Goal: Task Accomplishment & Management: Manage account settings

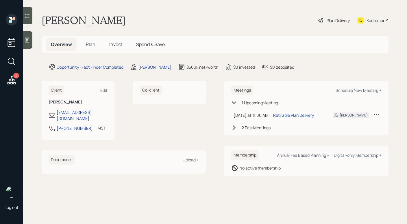
click at [327, 18] on div "Plan Delivery" at bounding box center [338, 20] width 23 height 6
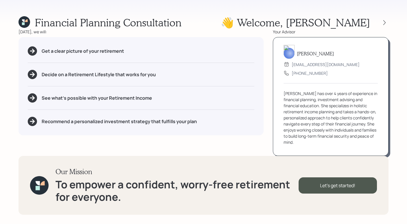
click at [374, 22] on div at bounding box center [379, 23] width 19 height 8
click at [381, 21] on div at bounding box center [385, 23] width 8 height 8
click at [384, 24] on icon at bounding box center [385, 23] width 6 height 6
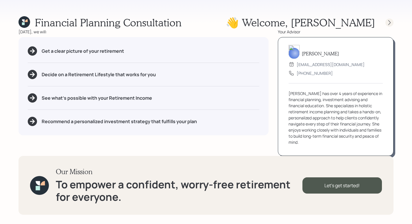
click at [390, 23] on icon at bounding box center [390, 23] width 6 height 6
click at [391, 23] on icon at bounding box center [390, 23] width 6 height 6
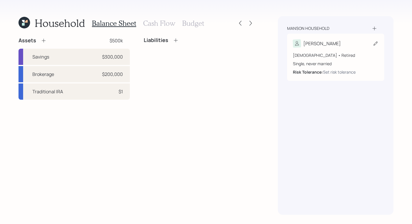
click at [352, 51] on div "[DEMOGRAPHIC_DATA] • Retired Single, never married Risk Tolerance: Set risk tol…" at bounding box center [336, 60] width 86 height 27
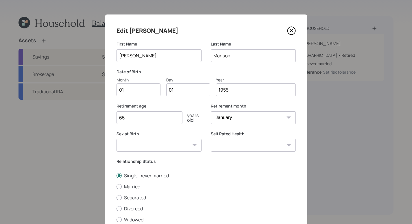
click at [130, 91] on input "01" at bounding box center [139, 89] width 44 height 13
type input "09"
type input "02"
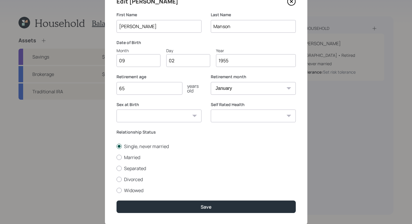
scroll to position [32, 0]
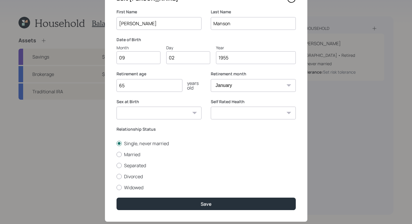
click at [170, 108] on select "[DEMOGRAPHIC_DATA] [DEMOGRAPHIC_DATA] Other / Prefer not to say" at bounding box center [159, 112] width 85 height 13
select select "[DEMOGRAPHIC_DATA]"
click at [117, 106] on select "[DEMOGRAPHIC_DATA] [DEMOGRAPHIC_DATA] Other / Prefer not to say" at bounding box center [159, 112] width 85 height 13
click at [231, 113] on select "Excellent Very Good Good Fair Poor" at bounding box center [253, 112] width 85 height 13
select select "very_good"
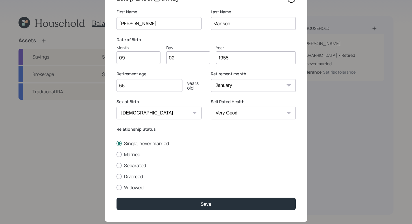
click at [211, 106] on select "Excellent Very Good Good Fair Poor" at bounding box center [253, 112] width 85 height 13
click at [118, 189] on div at bounding box center [119, 187] width 5 height 5
click at [117, 187] on input "Widowed" at bounding box center [116, 187] width 0 height 0
radio input "true"
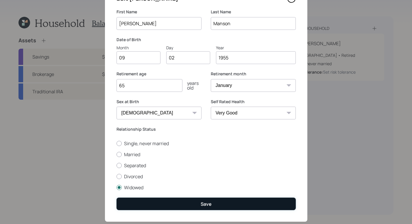
click at [195, 199] on button "Save" at bounding box center [206, 203] width 179 height 12
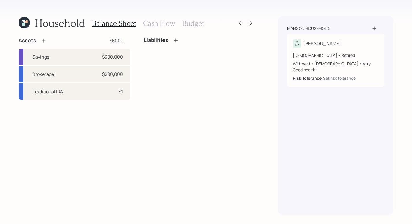
click at [270, 117] on div "Household Balance Sheet Cash Flow Budget Assets $500k Savings $300,000 Brokerag…" at bounding box center [206, 112] width 412 height 224
drag, startPoint x: 58, startPoint y: 63, endPoint x: 55, endPoint y: 71, distance: 7.7
click at [58, 63] on div "Savings $300,000" at bounding box center [74, 57] width 111 height 16
select select "cash"
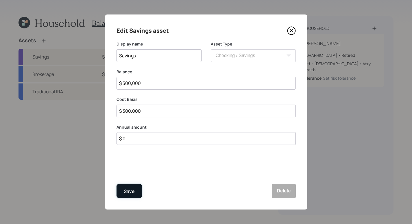
click at [129, 193] on div "Save" at bounding box center [129, 191] width 11 height 8
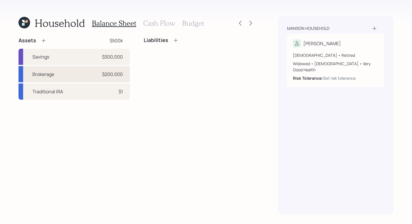
click at [50, 76] on div "Brokerage" at bounding box center [43, 74] width 22 height 7
select select "taxable"
select select "balanced"
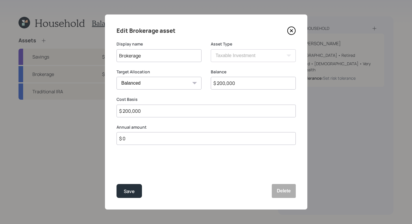
drag, startPoint x: 258, startPoint y: 84, endPoint x: 188, endPoint y: 87, distance: 70.1
click at [187, 88] on div "Target Allocation Cash Conservative Balanced Aggressive Balance $ 200,000" at bounding box center [206, 83] width 179 height 28
click at [135, 191] on button "Save" at bounding box center [129, 191] width 25 height 14
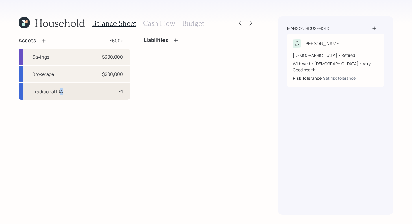
click at [61, 95] on div "Traditional IRA $1" at bounding box center [74, 91] width 111 height 16
select select "ira"
select select "balanced"
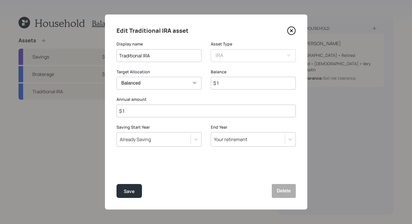
click at [240, 82] on input "$ 1" at bounding box center [253, 83] width 85 height 13
type input "$"
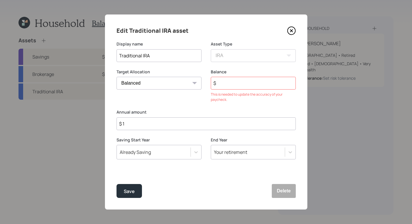
click at [0, 0] on form "Display name Traditional IRA Asset Type SEP [PERSON_NAME] IRA 401(k) [PERSON_NA…" at bounding box center [0, 0] width 0 height 0
click at [148, 118] on input "$ 1" at bounding box center [206, 123] width 179 height 13
click at [149, 123] on input "$ 1" at bounding box center [206, 123] width 179 height 13
type input "$ 0"
click at [260, 78] on input "$" at bounding box center [253, 83] width 85 height 13
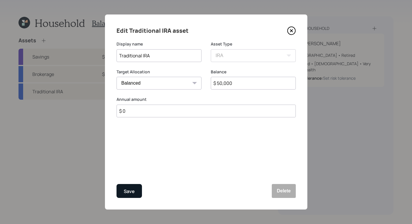
type input "$ 50,000"
click at [127, 193] on div "Save" at bounding box center [129, 191] width 11 height 8
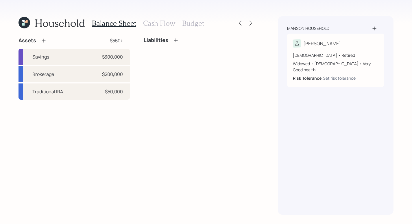
click at [45, 44] on div "Assets $550k Savings $300,000 Brokerage $200,000 Traditional IRA $50,000" at bounding box center [74, 68] width 111 height 62
click at [45, 42] on icon at bounding box center [44, 41] width 6 height 6
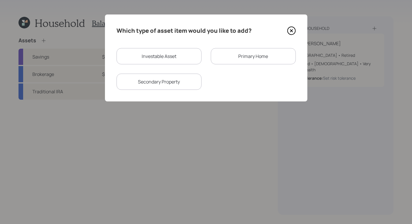
click at [246, 60] on div "Primary Home" at bounding box center [253, 56] width 85 height 16
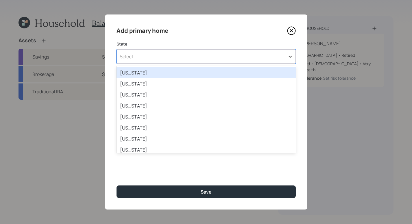
click at [257, 56] on div "Select..." at bounding box center [201, 56] width 168 height 10
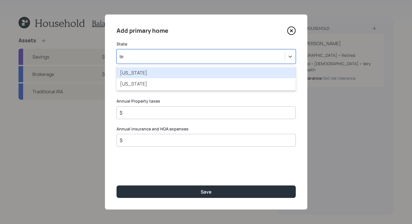
type input "tex"
click at [223, 68] on div "[US_STATE]" at bounding box center [206, 72] width 179 height 11
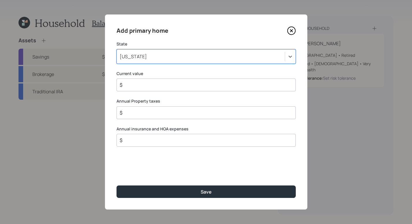
click at [211, 85] on input "$" at bounding box center [204, 84] width 170 height 7
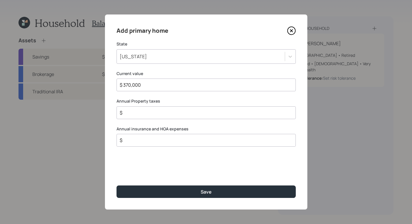
type input "$ 370,000"
click at [159, 104] on div "Annual Property taxes $" at bounding box center [206, 108] width 179 height 21
click at [158, 106] on div "$" at bounding box center [206, 112] width 179 height 13
click at [159, 108] on div "$" at bounding box center [206, 112] width 179 height 13
click at [159, 113] on input "$" at bounding box center [204, 112] width 170 height 7
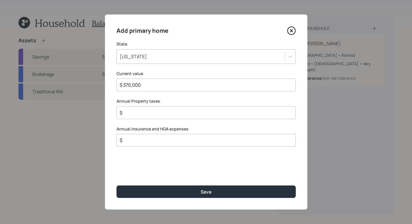
click at [230, 116] on div "$" at bounding box center [206, 112] width 179 height 13
click at [201, 113] on input "$" at bounding box center [204, 112] width 170 height 7
drag, startPoint x: 182, startPoint y: 111, endPoint x: 185, endPoint y: 106, distance: 5.7
click at [182, 111] on input "$ 7" at bounding box center [204, 112] width 170 height 7
type input "$ 9,796"
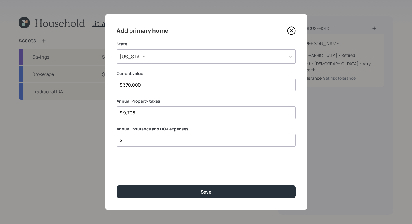
click at [181, 141] on input "$" at bounding box center [204, 140] width 170 height 7
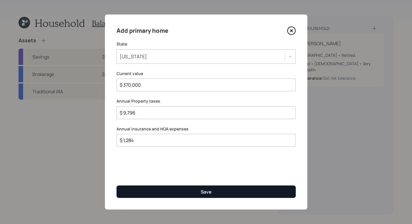
type input "$ 1,284"
click at [224, 195] on button "Save" at bounding box center [206, 191] width 179 height 12
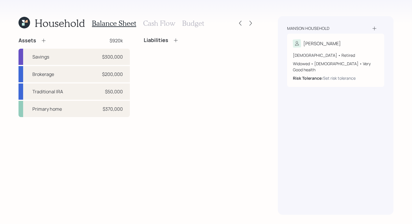
click at [43, 39] on icon at bounding box center [44, 41] width 6 height 6
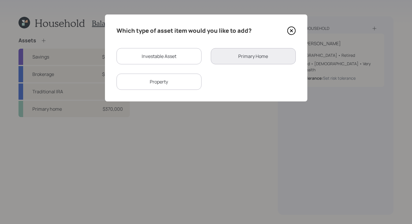
click at [149, 55] on div "Investable Asset" at bounding box center [159, 56] width 85 height 16
select select "taxable"
select select "balanced"
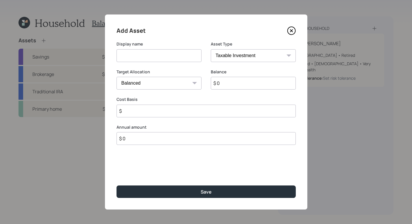
click at [179, 58] on input at bounding box center [159, 55] width 85 height 13
type input "Checking"
click at [241, 58] on select "SEP [PERSON_NAME] IRA 401(k) [PERSON_NAME] 401(k) 403(b) [PERSON_NAME] 403(b) 4…" at bounding box center [253, 55] width 85 height 13
select select "cash"
click at [211, 49] on select "SEP [PERSON_NAME] IRA 401(k) [PERSON_NAME] 401(k) 403(b) [PERSON_NAME] 403(b) 4…" at bounding box center [253, 55] width 85 height 13
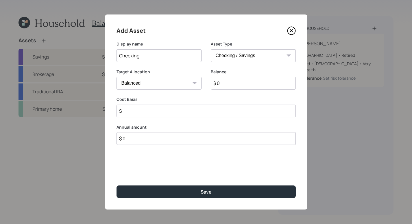
type input "$"
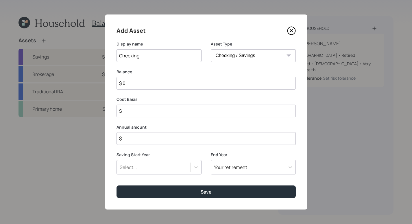
click at [177, 85] on input "$ 0" at bounding box center [206, 83] width 179 height 13
type input "$"
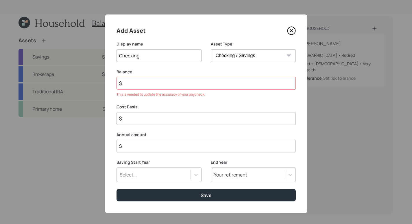
click at [176, 139] on div "Annual amount $" at bounding box center [206, 142] width 179 height 21
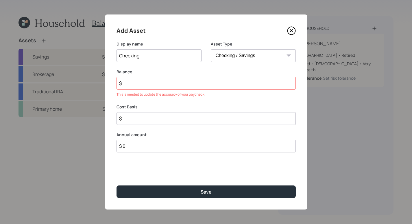
type input "$ 0"
click at [151, 112] on input "$" at bounding box center [206, 118] width 179 height 13
click at [148, 84] on input "$" at bounding box center [206, 83] width 179 height 13
click at [187, 77] on input "$" at bounding box center [206, 83] width 179 height 13
click at [187, 85] on input "$" at bounding box center [206, 83] width 179 height 13
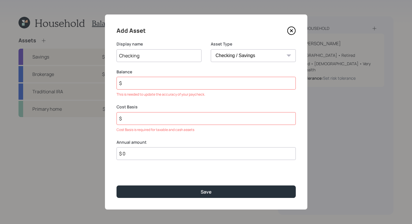
type input "$ 1"
type input "$ 12"
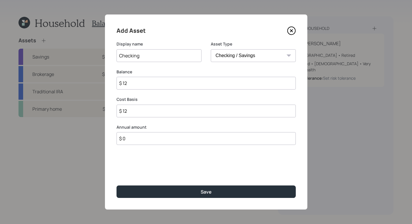
type input "$ 124"
type input "$ 12"
type input "$ 125"
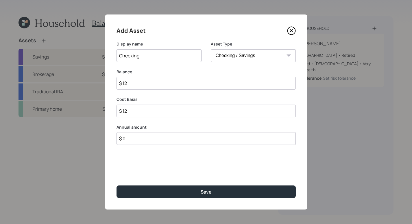
type input "$ 125"
type input "$ 1,250"
type input "$ 12,500"
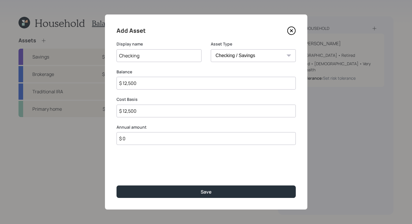
type input "$ 125,000"
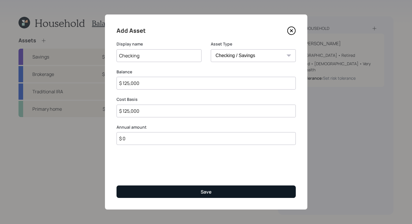
type input "$ 125,000"
click at [224, 196] on button "Save" at bounding box center [206, 191] width 179 height 12
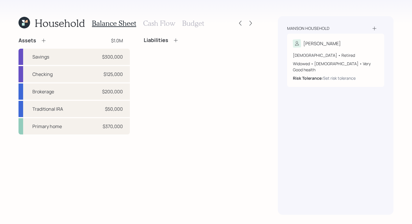
click at [170, 39] on div "Liabilities" at bounding box center [161, 40] width 35 height 6
click at [173, 39] on icon at bounding box center [176, 40] width 6 height 6
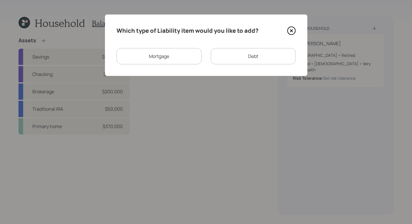
click at [179, 58] on div "Mortgage" at bounding box center [159, 56] width 85 height 16
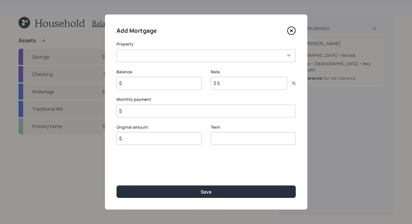
click at [167, 59] on select "TX Primary home" at bounding box center [206, 55] width 179 height 13
select select "3859096c-c67a-44a6-8022-9c24ccf84717"
click at [117, 49] on select "TX Primary home" at bounding box center [206, 55] width 179 height 13
click at [156, 80] on input "$" at bounding box center [159, 83] width 85 height 13
type input "$ 152,000"
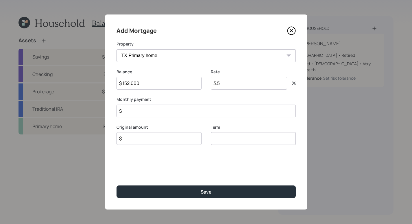
click at [276, 84] on input "3.5" at bounding box center [249, 83] width 76 height 13
type input "3.87"
click at [224, 111] on input "$" at bounding box center [206, 110] width 179 height 13
click at [170, 136] on div "Original amount $" at bounding box center [159, 142] width 85 height 21
click at [169, 143] on input "$" at bounding box center [159, 145] width 85 height 13
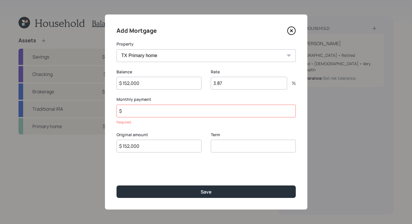
type input "$ 152,000"
click at [237, 143] on input "number" at bounding box center [253, 145] width 85 height 13
type input "30"
click at [144, 111] on input "$" at bounding box center [206, 110] width 179 height 13
drag, startPoint x: 152, startPoint y: 114, endPoint x: 43, endPoint y: 99, distance: 110.1
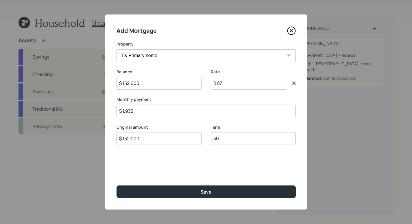
click at [43, 99] on div "Add Mortgage Property TX Primary home Balance $ 152,000 Rate 3.87 % Monthly pay…" at bounding box center [206, 112] width 412 height 224
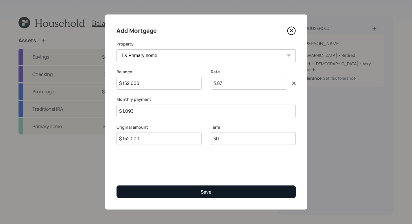
type input "$ 1,093"
click at [188, 191] on button "Save" at bounding box center [206, 191] width 179 height 12
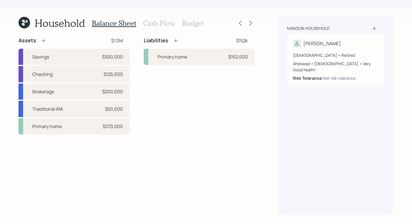
click at [176, 41] on icon at bounding box center [176, 41] width 4 height 4
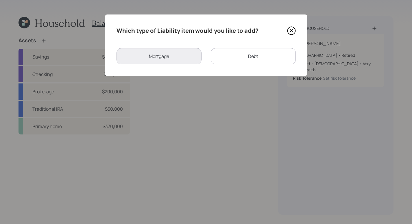
click at [240, 62] on div "Debt" at bounding box center [253, 56] width 85 height 16
select select "credit_card"
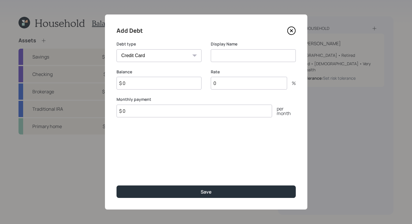
click at [243, 60] on input at bounding box center [253, 55] width 85 height 13
click at [229, 56] on input "Credit card debt" at bounding box center [253, 55] width 85 height 13
click at [242, 56] on input "Credit Card debt" at bounding box center [253, 55] width 85 height 13
type input "Credit Card Debt"
click at [148, 85] on input "$ 0" at bounding box center [159, 83] width 85 height 13
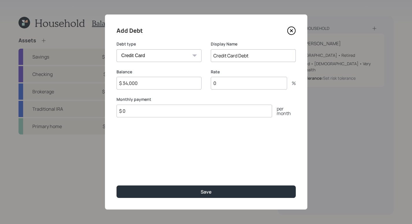
type input "$ 34,000"
click at [234, 86] on input "0" at bounding box center [249, 83] width 76 height 13
type input "15"
click at [182, 105] on input "$ 0" at bounding box center [195, 110] width 156 height 13
drag, startPoint x: 184, startPoint y: 106, endPoint x: 191, endPoint y: 108, distance: 7.2
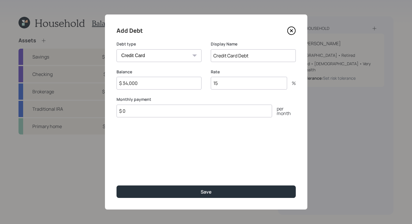
click at [186, 107] on input "$ 0" at bounding box center [195, 110] width 156 height 13
click at [184, 110] on input "$ 0" at bounding box center [195, 110] width 156 height 13
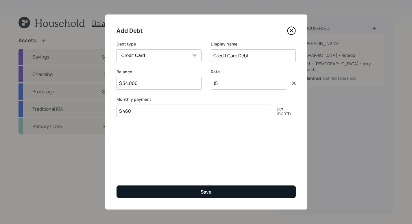
type input "$ 460"
click at [208, 193] on div "Save" at bounding box center [206, 191] width 11 height 6
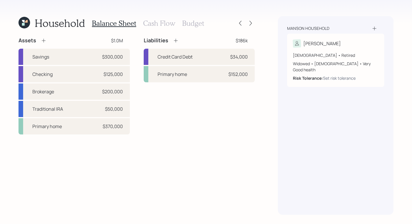
click at [288, 144] on div "[PERSON_NAME] household [PERSON_NAME] [DEMOGRAPHIC_DATA] • Retired Widowed • [D…" at bounding box center [336, 115] width 116 height 198
click at [175, 40] on icon at bounding box center [176, 41] width 4 height 4
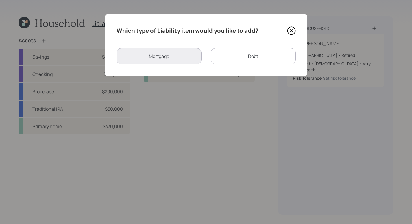
click at [249, 54] on div "Debt" at bounding box center [253, 56] width 85 height 16
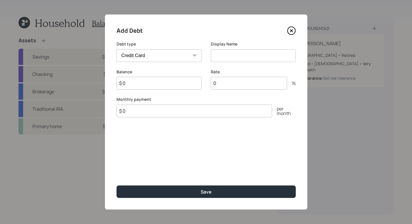
click at [167, 56] on select "Car Credit Card Medical Student Other" at bounding box center [159, 55] width 85 height 13
select select "other"
click at [117, 49] on select "Car Credit Card Medical Student Other" at bounding box center [159, 55] width 85 height 13
click at [251, 60] on input at bounding box center [253, 55] width 85 height 13
type input "Home Loan"
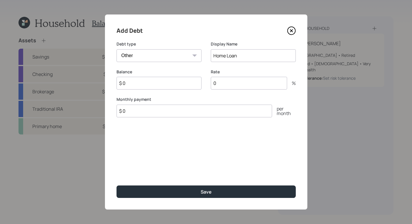
click at [172, 83] on input "$ 0" at bounding box center [159, 83] width 85 height 13
type input "$ 32,000"
drag, startPoint x: 238, startPoint y: 81, endPoint x: 235, endPoint y: 82, distance: 3.7
click at [238, 81] on input "0" at bounding box center [249, 83] width 76 height 13
type input "0.8"
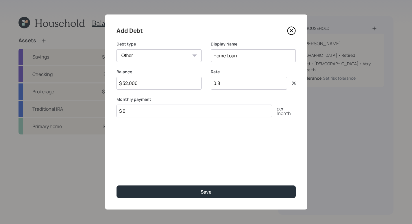
click at [150, 114] on input "$ 0" at bounding box center [195, 110] width 156 height 13
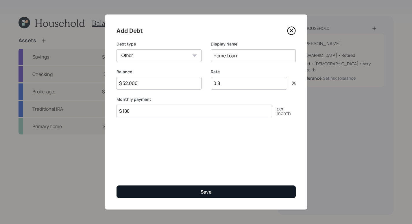
type input "$ 188"
click at [233, 193] on button "Save" at bounding box center [206, 191] width 179 height 12
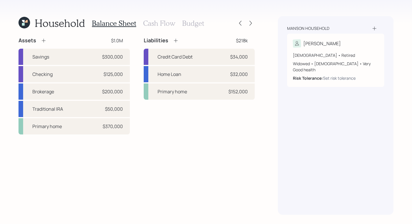
click at [43, 40] on icon at bounding box center [44, 41] width 6 height 6
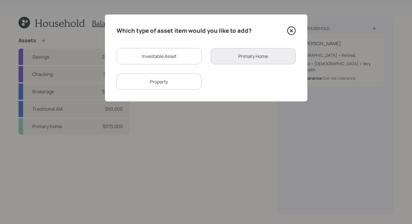
click at [170, 60] on div "Investable Asset" at bounding box center [159, 56] width 85 height 16
select select "taxable"
select select "balanced"
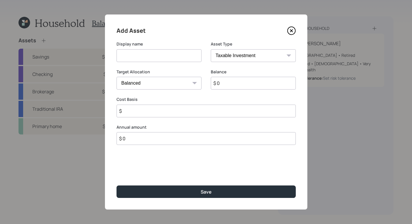
click at [189, 56] on input at bounding box center [159, 55] width 85 height 13
type input "Inheritance"
click at [274, 57] on select "SEP [PERSON_NAME] IRA 401(k) [PERSON_NAME] 401(k) 403(b) [PERSON_NAME] 403(b) 4…" at bounding box center [253, 55] width 85 height 13
select select "cash"
click at [211, 49] on select "SEP [PERSON_NAME] IRA 401(k) [PERSON_NAME] 401(k) 403(b) [PERSON_NAME] 403(b) 4…" at bounding box center [253, 55] width 85 height 13
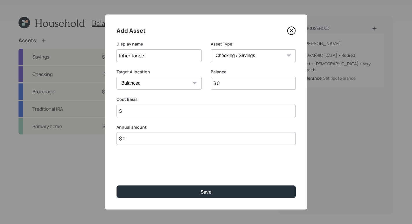
type input "$"
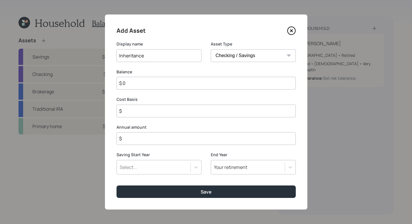
click at [174, 84] on input "$ 0" at bounding box center [206, 83] width 179 height 13
type input "$"
click at [211, 81] on input "$" at bounding box center [206, 83] width 179 height 13
type input "$ 3"
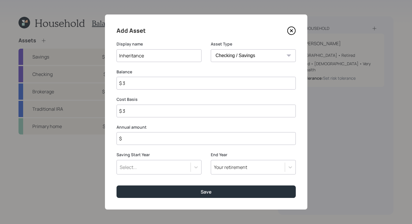
type input "$ 33"
type input "$ 338"
type input "$ 3,383"
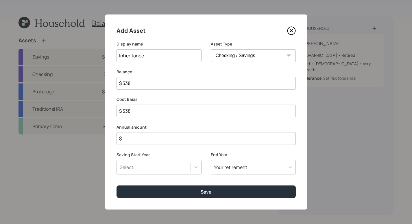
type input "$ 3,383"
type input "$ 33,839"
type input "$ 3,383"
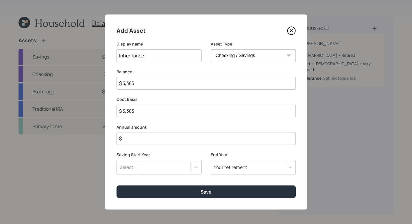
type input "$ 338"
type input "$ 33"
type input "$ 3"
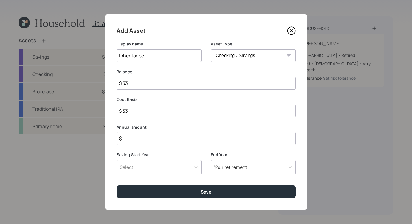
type input "$ 3"
type input "$ 33"
type input "$ 338"
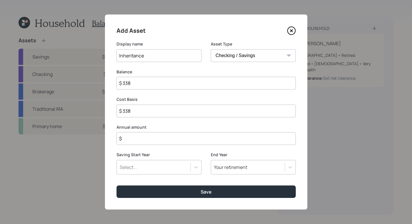
type input "$ 3,380"
type input "$ 33,800"
type input "$ 338,000"
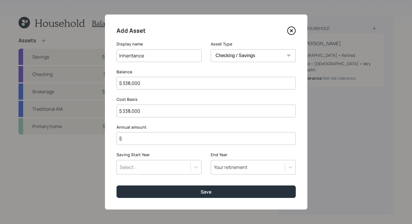
type input "$ 338,000"
click at [144, 140] on input "$" at bounding box center [206, 138] width 179 height 13
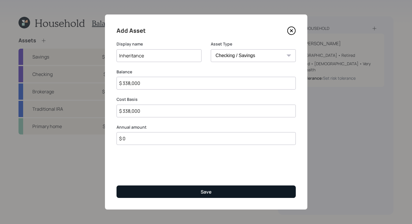
type input "$ 0"
click at [214, 186] on button "Save" at bounding box center [206, 191] width 179 height 12
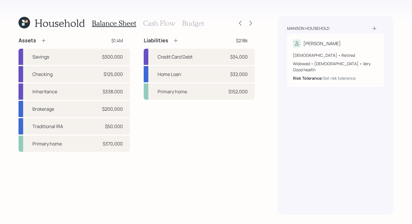
click at [166, 22] on h3 "Cash Flow" at bounding box center [159, 23] width 32 height 8
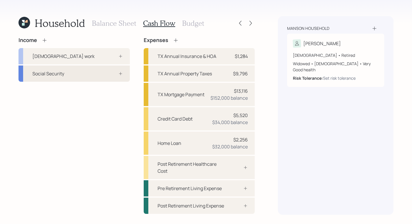
drag, startPoint x: 105, startPoint y: 66, endPoint x: 104, endPoint y: 73, distance: 6.4
click at [105, 67] on div "Social Security" at bounding box center [74, 73] width 111 height 16
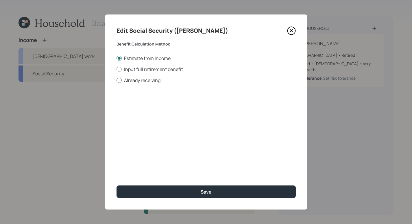
click at [119, 83] on label "Already receiving" at bounding box center [206, 80] width 179 height 6
click at [117, 80] on input "Already receiving" at bounding box center [116, 80] width 0 height 0
radio input "true"
click at [176, 108] on input "$" at bounding box center [206, 104] width 179 height 13
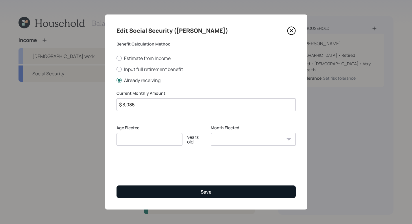
type input "$ 3,086"
click at [216, 194] on button "Save" at bounding box center [206, 191] width 179 height 12
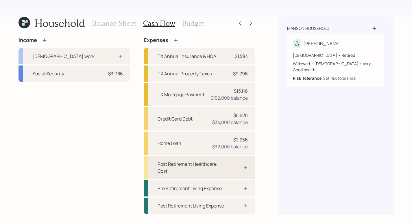
click at [201, 172] on div "Post Retirement Healthcare Cost" at bounding box center [192, 167] width 69 height 14
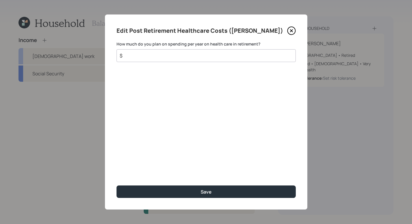
click at [162, 57] on input "$" at bounding box center [204, 55] width 170 height 7
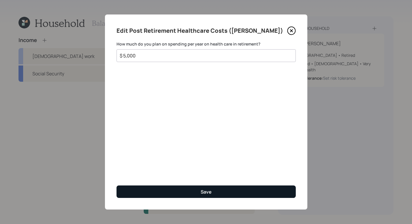
type input "$ 5,000"
click at [181, 189] on button "Save" at bounding box center [206, 191] width 179 height 12
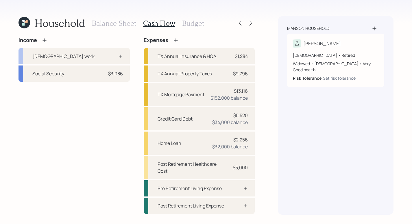
click at [46, 40] on icon at bounding box center [45, 40] width 6 height 6
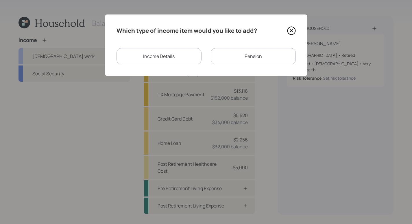
click at [248, 57] on div "Pension" at bounding box center [253, 56] width 85 height 16
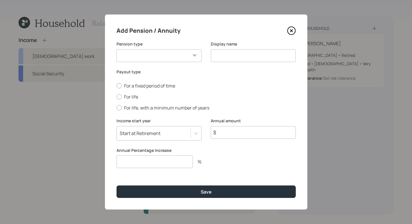
click at [194, 56] on div "Pension Annuity" at bounding box center [159, 55] width 85 height 13
click at [190, 54] on select "Pension Annuity" at bounding box center [159, 55] width 85 height 13
select select "pension"
click at [117, 49] on select "Pension Annuity" at bounding box center [159, 55] width 85 height 13
click at [246, 58] on input at bounding box center [253, 55] width 85 height 13
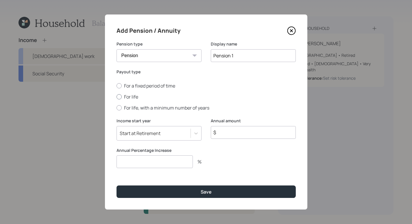
type input "Pension 1"
click at [120, 97] on div at bounding box center [119, 96] width 5 height 5
click at [117, 97] on input "For life" at bounding box center [116, 97] width 0 height 0
radio input "true"
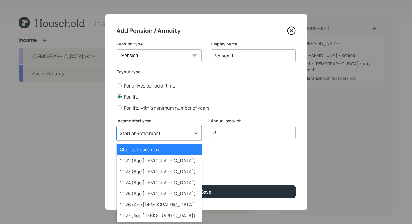
click at [200, 138] on div at bounding box center [196, 133] width 11 height 14
click at [145, 185] on div "2024 (Age [DEMOGRAPHIC_DATA])" at bounding box center [159, 182] width 85 height 11
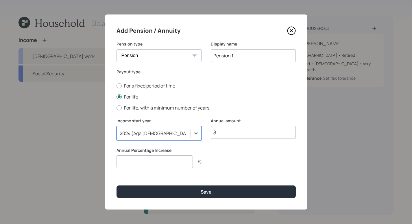
click at [249, 134] on input "$" at bounding box center [253, 132] width 85 height 13
drag, startPoint x: 248, startPoint y: 131, endPoint x: 195, endPoint y: 130, distance: 53.0
click at [195, 130] on div "Income start year [DATE] (Age [DEMOGRAPHIC_DATA]) Annual amount $ 3,759" at bounding box center [206, 133] width 179 height 30
type input "$ 45,108"
click at [168, 159] on input "number" at bounding box center [155, 161] width 76 height 13
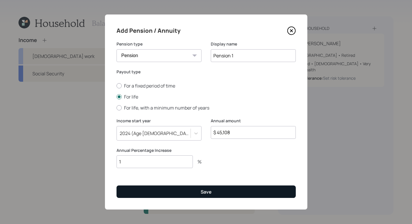
type input "1"
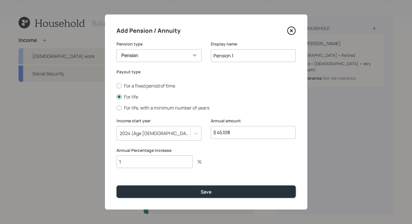
drag, startPoint x: 218, startPoint y: 188, endPoint x: 198, endPoint y: 171, distance: 26.2
click at [218, 188] on button "Save" at bounding box center [206, 191] width 179 height 12
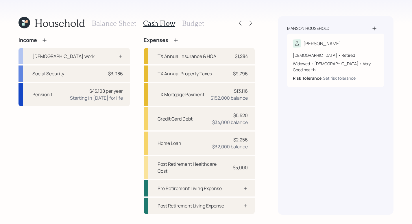
click at [44, 41] on icon at bounding box center [45, 40] width 6 height 6
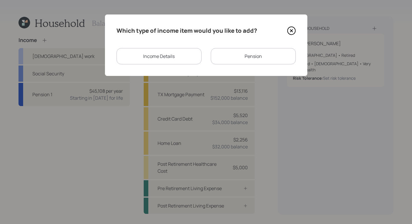
click at [261, 62] on div "Pension" at bounding box center [253, 56] width 85 height 16
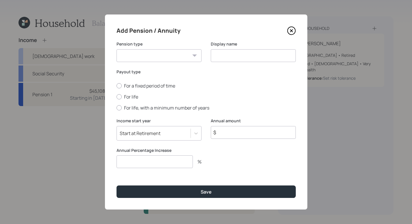
click at [135, 52] on select "Pension Annuity" at bounding box center [159, 55] width 85 height 13
select select "pension"
click at [117, 49] on select "Pension Annuity" at bounding box center [159, 55] width 85 height 13
click at [249, 57] on input at bounding box center [253, 55] width 85 height 13
type input "Pension 2"
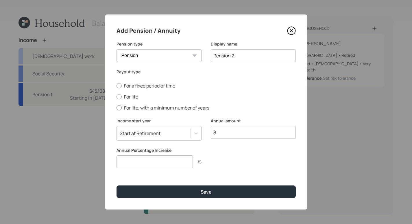
drag, startPoint x: 119, startPoint y: 96, endPoint x: 163, endPoint y: 106, distance: 44.9
click at [119, 97] on div at bounding box center [119, 96] width 5 height 5
click at [117, 97] on input "For life" at bounding box center [116, 97] width 0 height 0
radio input "true"
click at [198, 133] on icon at bounding box center [196, 133] width 6 height 6
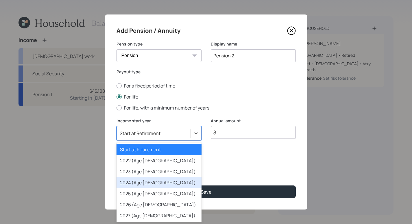
drag, startPoint x: 161, startPoint y: 179, endPoint x: 179, endPoint y: 169, distance: 21.4
click at [161, 179] on div "2024 (Age [DEMOGRAPHIC_DATA])" at bounding box center [159, 182] width 85 height 11
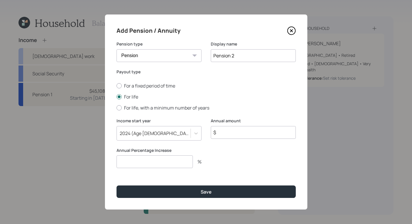
click at [239, 133] on input "$" at bounding box center [253, 132] width 85 height 13
click at [244, 130] on input "$" at bounding box center [253, 132] width 85 height 13
type input "$ 7,080"
click at [183, 167] on input "number" at bounding box center [155, 161] width 76 height 13
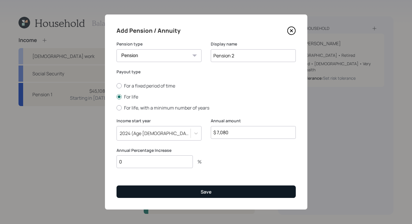
type input "0"
click at [211, 187] on button "Save" at bounding box center [206, 191] width 179 height 12
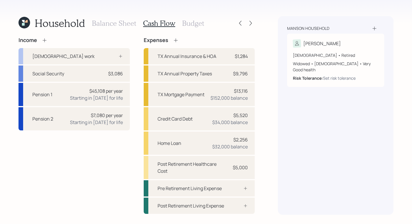
drag, startPoint x: 201, startPoint y: 25, endPoint x: 254, endPoint y: 37, distance: 54.2
click at [202, 25] on h3 "Budget" at bounding box center [193, 23] width 22 height 8
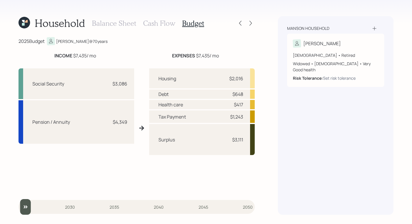
drag, startPoint x: 77, startPoint y: 54, endPoint x: 108, endPoint y: 56, distance: 30.7
click at [108, 56] on div "INCOME $7,435 / mo" at bounding box center [75, 55] width 113 height 7
click at [119, 52] on div "INCOME $7,435 / mo" at bounding box center [75, 55] width 113 height 7
click at [160, 25] on h3 "Cash Flow" at bounding box center [159, 23] width 32 height 8
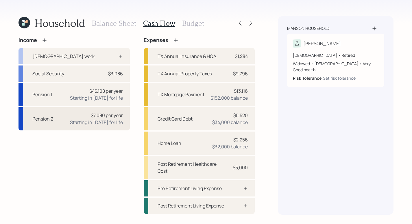
click at [96, 117] on div "$7,080 per year" at bounding box center [107, 115] width 32 height 7
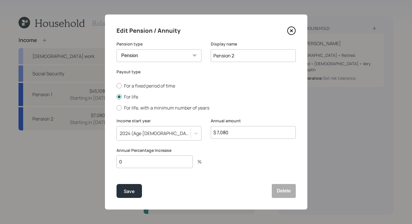
click at [219, 132] on input "$ 7,080" at bounding box center [253, 132] width 85 height 13
click at [271, 135] on input "$ 7,080" at bounding box center [253, 132] width 85 height 13
type input "$ 70,000"
click at [126, 193] on div "Save" at bounding box center [129, 191] width 11 height 8
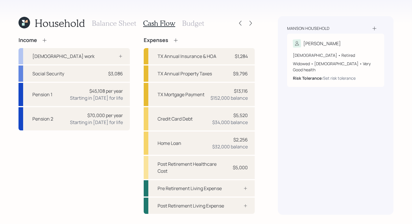
click at [201, 25] on h3 "Budget" at bounding box center [193, 23] width 22 height 8
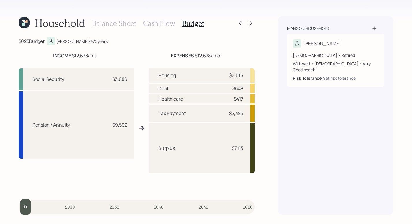
drag, startPoint x: 73, startPoint y: 55, endPoint x: 119, endPoint y: 57, distance: 45.7
click at [119, 57] on div "INCOME $12,678 / mo" at bounding box center [75, 55] width 113 height 7
click at [165, 34] on div "Household Balance Sheet Cash Flow Budget 2025 Budget [PERSON_NAME] @ 70 years I…" at bounding box center [137, 115] width 236 height 198
click at [148, 24] on h3 "Cash Flow" at bounding box center [159, 23] width 32 height 8
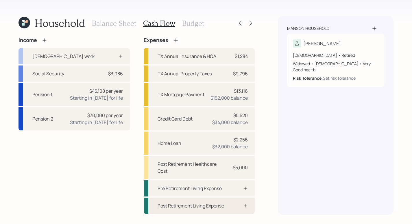
click at [227, 210] on div "Post Retirement Living Expense" at bounding box center [199, 205] width 111 height 16
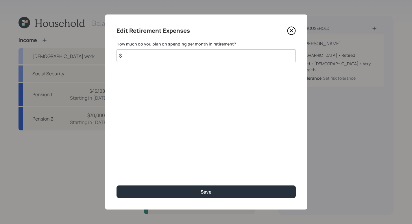
click at [192, 59] on input "$" at bounding box center [206, 55] width 179 height 13
type input "$ 6,500"
click at [291, 32] on icon at bounding box center [291, 30] width 9 height 9
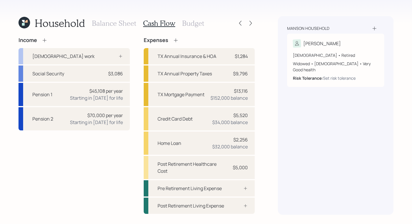
click at [190, 20] on h3 "Budget" at bounding box center [193, 23] width 22 height 8
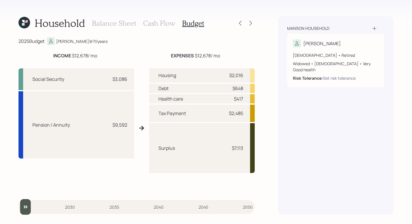
drag, startPoint x: 72, startPoint y: 56, endPoint x: 119, endPoint y: 60, distance: 46.8
click at [119, 60] on div "INCOME $12,678 / mo EXPENSES $12,678 / mo Social Security $3,086 Pension / Annu…" at bounding box center [137, 122] width 236 height 140
click at [126, 55] on div "INCOME $12,678 / mo" at bounding box center [75, 55] width 113 height 7
drag, startPoint x: 237, startPoint y: 75, endPoint x: 260, endPoint y: 76, distance: 23.7
click at [260, 76] on div "Household Balance Sheet Cash Flow Budget 2025 Budget [PERSON_NAME] @ 70 years I…" at bounding box center [206, 112] width 412 height 224
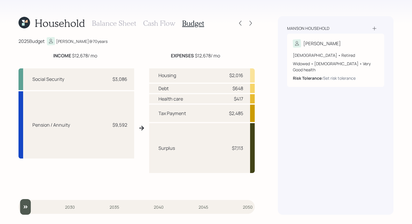
click at [305, 111] on div "[PERSON_NAME] household [PERSON_NAME] [DEMOGRAPHIC_DATA] • Retired Widowed • [D…" at bounding box center [336, 115] width 116 height 198
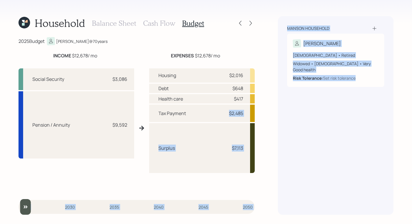
drag, startPoint x: 235, startPoint y: 115, endPoint x: 291, endPoint y: 123, distance: 56.1
click at [291, 123] on div "Household Balance Sheet Cash Flow Budget 2025 Budget [PERSON_NAME] @ 70 years I…" at bounding box center [206, 112] width 412 height 224
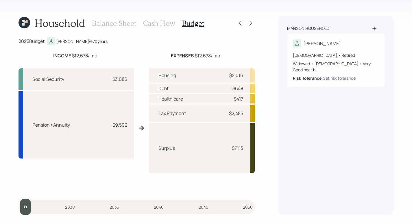
click at [290, 122] on div "[PERSON_NAME] household [PERSON_NAME] [DEMOGRAPHIC_DATA] • Retired Widowed • [D…" at bounding box center [336, 115] width 116 height 198
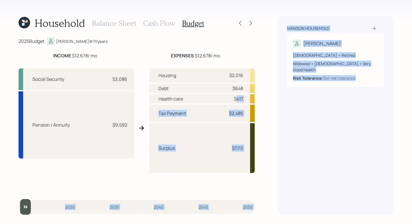
drag, startPoint x: 235, startPoint y: 100, endPoint x: 272, endPoint y: 101, distance: 36.8
click at [272, 101] on div "Household Balance Sheet Cash Flow Budget 2025 Budget [PERSON_NAME] @ 70 years I…" at bounding box center [206, 112] width 412 height 224
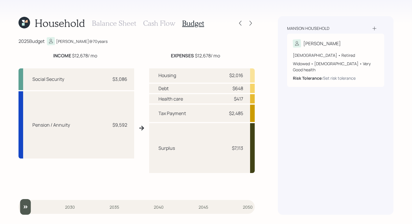
drag, startPoint x: 207, startPoint y: 100, endPoint x: 212, endPoint y: 89, distance: 12.4
click at [207, 100] on div "Health care $417" at bounding box center [202, 98] width 106 height 9
drag, startPoint x: 234, startPoint y: 89, endPoint x: 263, endPoint y: 91, distance: 29.0
click at [263, 91] on div "Household Balance Sheet Cash Flow Budget 2025 Budget [PERSON_NAME] @ 70 years I…" at bounding box center [206, 112] width 412 height 224
click at [265, 90] on div "Household Balance Sheet Cash Flow Budget 2025 Budget [PERSON_NAME] @ 70 years I…" at bounding box center [206, 112] width 412 height 224
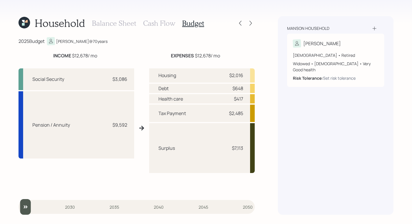
click at [161, 26] on h3 "Cash Flow" at bounding box center [159, 23] width 32 height 8
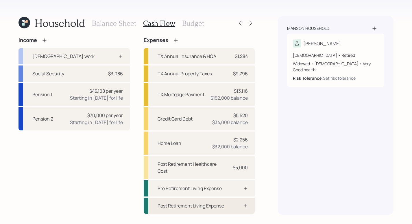
click at [229, 206] on div "Post Retirement Living Expense" at bounding box center [199, 205] width 111 height 16
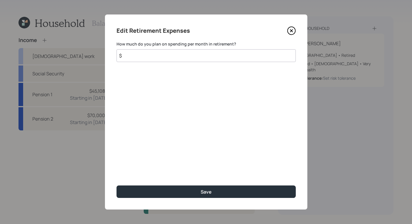
click at [146, 52] on input "$" at bounding box center [206, 55] width 179 height 13
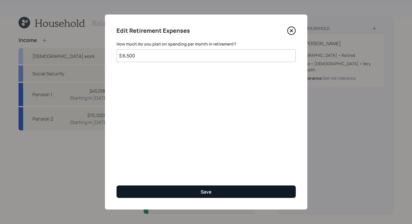
type input "$ 6,500"
click at [225, 189] on button "Save" at bounding box center [206, 191] width 179 height 12
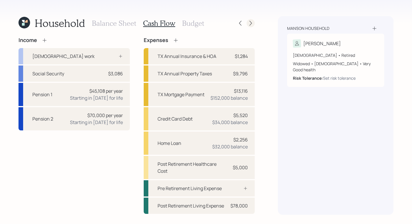
click at [253, 24] on icon at bounding box center [251, 23] width 6 height 6
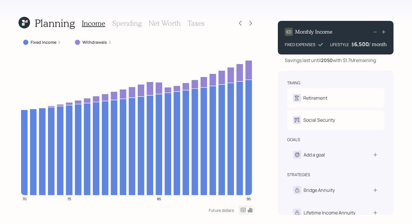
click at [58, 43] on icon at bounding box center [59, 42] width 3 height 3
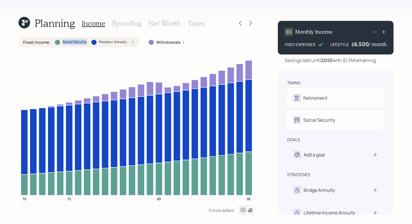
drag, startPoint x: 61, startPoint y: 43, endPoint x: 93, endPoint y: 46, distance: 31.9
click at [93, 46] on div "Fixed Income : Social Security Pension / Annuity" at bounding box center [79, 42] width 121 height 10
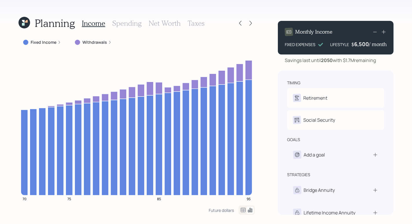
click at [54, 41] on label "Fixed Income" at bounding box center [44, 42] width 26 height 6
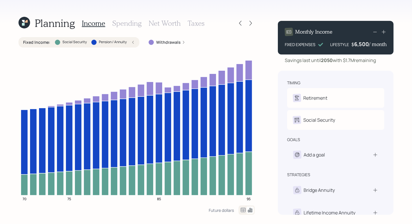
click at [182, 42] on icon at bounding box center [183, 42] width 3 height 3
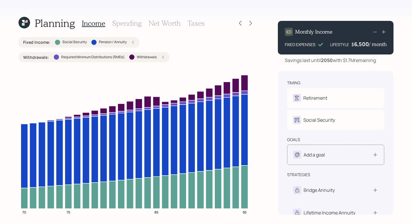
click at [368, 150] on div "Add a goal" at bounding box center [335, 154] width 97 height 20
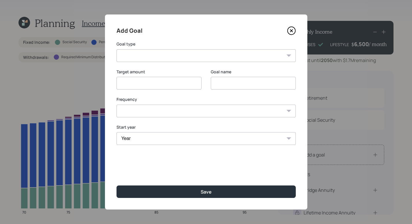
type input "$"
click at [179, 59] on select "Create an emergency fund Donate to charity Purchase a home Make a purchase Supp…" at bounding box center [206, 55] width 179 height 13
select select "vacation"
click at [117, 49] on select "Create an emergency fund Donate to charity Purchase a home Make a purchase Supp…" at bounding box center [206, 55] width 179 height 13
type input "Plan for travel"
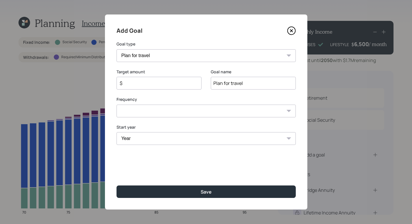
click at [248, 113] on select "One time Every 1 year Every 2 years Every 3 years Every 4 years Every 5 years E…" at bounding box center [206, 110] width 179 height 13
select select "1"
click at [117, 104] on select "One time Every 1 year Every 2 years Every 3 years Every 4 years Every 5 years E…" at bounding box center [206, 110] width 179 height 13
click at [176, 80] on div "$" at bounding box center [159, 83] width 85 height 13
click at [173, 82] on input "$" at bounding box center [156, 83] width 75 height 7
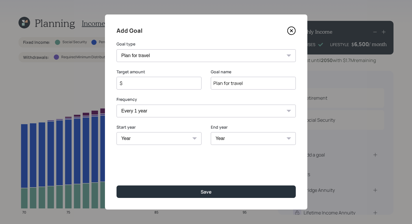
click at [192, 137] on div "Start year Year [DATE] 2026 2027 2028 2029 2030 2031 2032 2033 2034 2035 2036 2…" at bounding box center [159, 134] width 85 height 21
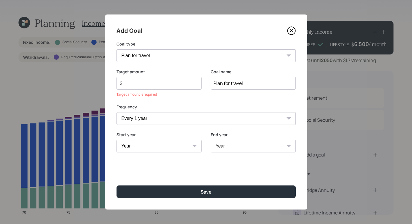
select select "2026"
click at [117, 139] on select "Year [DATE] 2026 2027 2028 2029 2030 2031 2032 2033 2034 2035 2036 2037 2038 20…" at bounding box center [159, 145] width 85 height 13
click at [250, 149] on select "Year [DATE] 2027 2028 2029 2030 2031 2032 2033 2034 2035 2036 2037 2038 2039 20…" at bounding box center [253, 145] width 85 height 13
click at [158, 80] on input "$" at bounding box center [156, 83] width 75 height 7
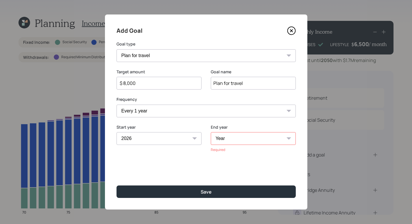
type input "$ 8,000"
click at [262, 139] on select "Year [DATE] 2027 2028 2029 2030 2031 2032 2033 2034 2035 2036 2037 2038 2039 20…" at bounding box center [253, 138] width 85 height 13
select select "2036"
click at [211, 132] on select "Year [DATE] 2027 2028 2029 2030 2031 2032 2033 2034 2035 2036 2037 2038 2039 20…" at bounding box center [253, 138] width 85 height 13
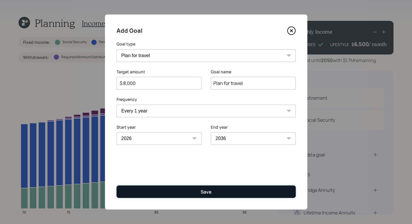
click at [206, 194] on div "Save" at bounding box center [206, 191] width 11 height 6
type input "$"
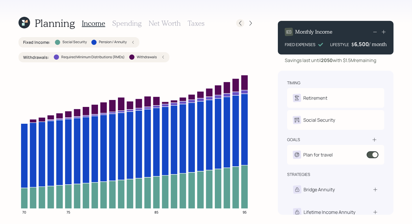
click at [238, 25] on icon at bounding box center [241, 23] width 6 height 6
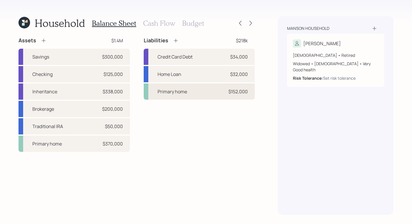
click at [212, 91] on div "Primary home $152,000" at bounding box center [199, 91] width 111 height 16
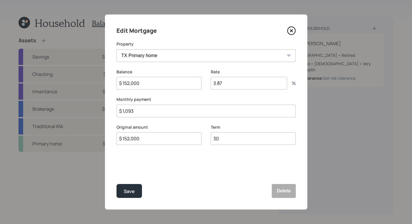
click at [293, 33] on icon at bounding box center [291, 30] width 9 height 9
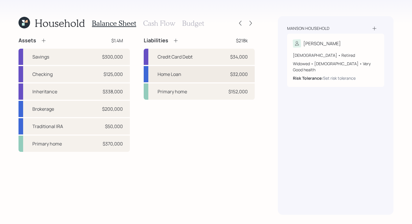
click at [199, 79] on div "Home Loan $32,000" at bounding box center [199, 74] width 111 height 16
select select "other"
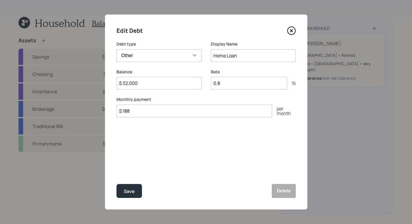
click at [292, 30] on icon at bounding box center [291, 31] width 2 height 2
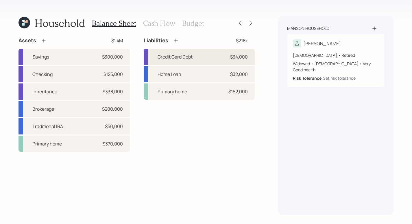
click at [199, 60] on div "Credit Card Debt $34,000" at bounding box center [199, 57] width 111 height 16
select select "credit_card"
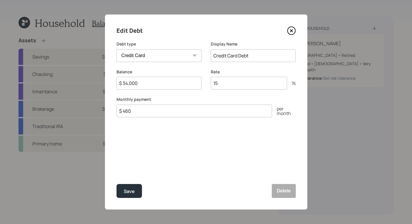
click at [290, 32] on icon at bounding box center [291, 30] width 9 height 9
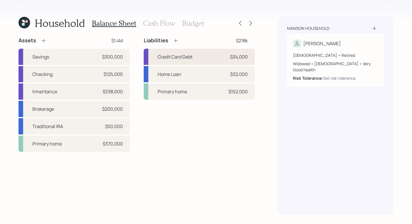
click at [194, 58] on div "Credit Card Debt $34,000" at bounding box center [199, 57] width 111 height 16
select select "credit_card"
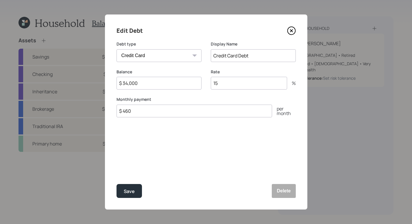
drag, startPoint x: 236, startPoint y: 84, endPoint x: 183, endPoint y: 77, distance: 53.4
click at [183, 77] on div "Balance $ 34,000 Rate 15 %" at bounding box center [206, 83] width 179 height 28
click at [294, 28] on icon at bounding box center [292, 31] width 8 height 8
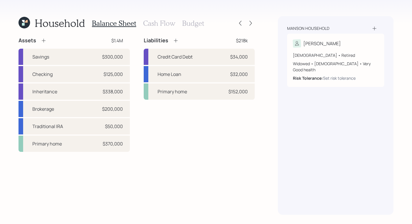
click at [274, 160] on div "Household Balance Sheet Cash Flow Budget Assets $1.4M Savings $300,000 Checking…" at bounding box center [206, 112] width 412 height 224
click at [253, 23] on icon at bounding box center [251, 23] width 6 height 6
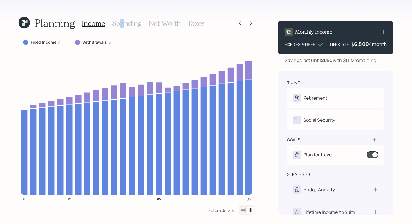
drag, startPoint x: 122, startPoint y: 21, endPoint x: 137, endPoint y: 18, distance: 15.5
click at [122, 22] on h3 "Spending" at bounding box center [127, 23] width 30 height 8
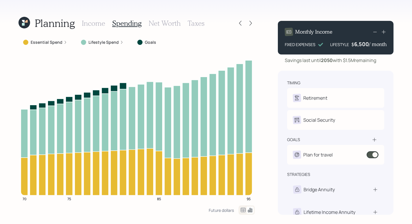
click at [163, 23] on h3 "Net Worth" at bounding box center [165, 23] width 32 height 8
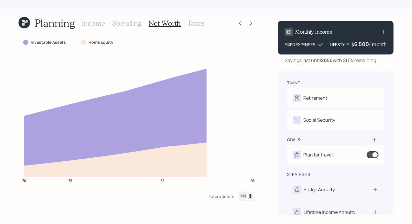
click at [189, 20] on h3 "Taxes" at bounding box center [196, 23] width 17 height 8
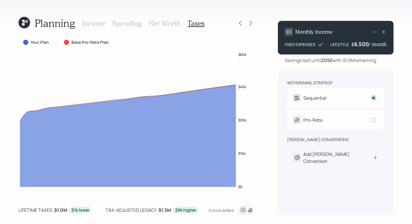
click at [98, 23] on h3 "Income" at bounding box center [93, 23] width 23 height 8
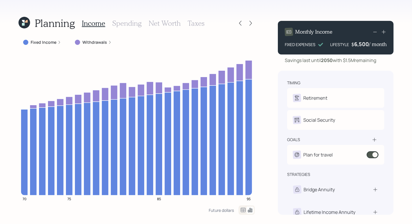
click at [106, 42] on div "Withdrawals" at bounding box center [93, 42] width 37 height 6
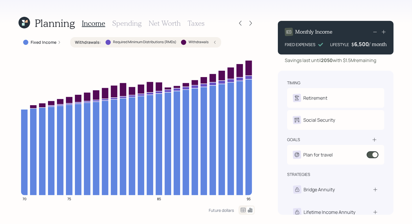
click at [49, 40] on label "Fixed Income" at bounding box center [44, 42] width 26 height 6
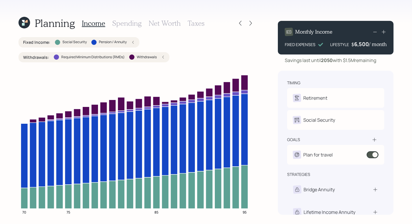
scroll to position [13, 0]
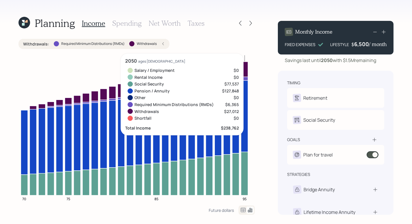
click at [378, 137] on div "goals" at bounding box center [335, 140] width 97 height 6
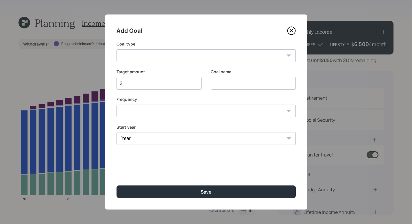
click at [205, 54] on select "Create an emergency fund Donate to charity Purchase a home Make a purchase Supp…" at bounding box center [206, 55] width 179 height 13
select select "other"
click at [117, 49] on select "Create an emergency fund Donate to charity Purchase a home Make a purchase Supp…" at bounding box center [206, 55] width 179 height 13
type input "Other"
click at [144, 47] on label "Goal type" at bounding box center [206, 44] width 179 height 6
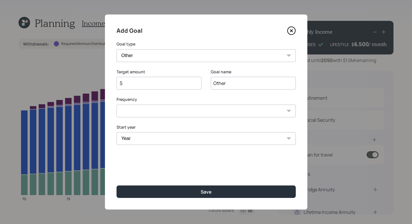
click at [139, 53] on select "Create an emergency fund Donate to charity Purchase a home Make a purchase Supp…" at bounding box center [206, 55] width 179 height 13
click at [117, 49] on select "Create an emergency fund Donate to charity Purchase a home Make a purchase Supp…" at bounding box center [206, 55] width 179 height 13
click at [151, 81] on input "$" at bounding box center [156, 83] width 75 height 7
type input "$ 3,000"
click at [244, 118] on div "Add Goal Goal type Create an emergency fund Donate to charity Purchase a home M…" at bounding box center [206, 111] width 203 height 195
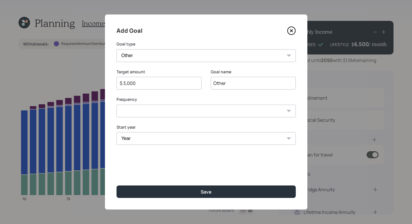
click at [238, 112] on select "One time Every 1 year Every 2 years Every 3 years Every 4 years Every 5 years E…" at bounding box center [206, 110] width 179 height 13
select select "1"
click at [117, 104] on select "One time Every 1 year Every 2 years Every 3 years Every 4 years Every 5 years E…" at bounding box center [206, 110] width 179 height 13
click at [189, 142] on select "Year [DATE] 2026 2027 2028 2029 2030 2031 2032 2033 2034 2035 2036 2037 2038 20…" at bounding box center [159, 138] width 85 height 13
select select "2026"
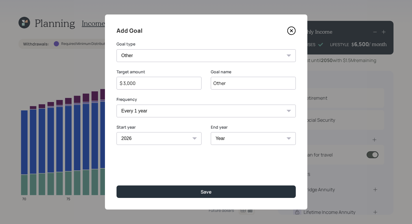
click at [117, 132] on select "Year [DATE] 2026 2027 2028 2029 2030 2031 2032 2033 2034 2035 2036 2037 2038 20…" at bounding box center [159, 138] width 85 height 13
click at [255, 139] on select "Year [DATE] 2027 2028 2029 2030 2031 2032 2033 2034 2035 2036 2037 2038 2039 20…" at bounding box center [253, 138] width 85 height 13
select select "2040"
click at [211, 132] on select "Year [DATE] 2027 2028 2029 2030 2031 2032 2033 2034 2035 2036 2037 2038 2039 20…" at bounding box center [253, 138] width 85 height 13
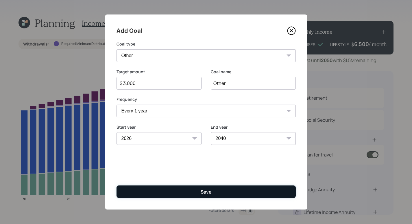
click at [262, 192] on button "Save" at bounding box center [206, 191] width 179 height 12
type input "$"
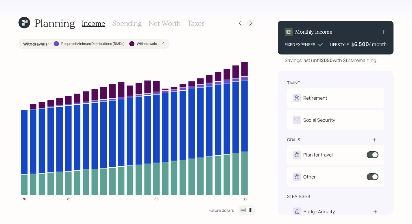
click at [249, 24] on icon at bounding box center [251, 23] width 6 height 6
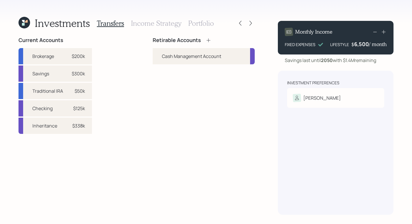
click at [208, 41] on icon at bounding box center [209, 40] width 6 height 6
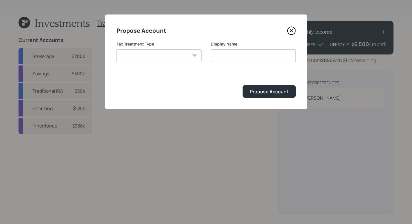
click at [148, 56] on select "[PERSON_NAME] Taxable Traditional" at bounding box center [159, 55] width 85 height 13
select select "taxable"
click at [117, 49] on select "[PERSON_NAME] Taxable Traditional" at bounding box center [159, 55] width 85 height 13
type input "Taxable"
click at [251, 90] on div "Propose Account" at bounding box center [269, 91] width 39 height 6
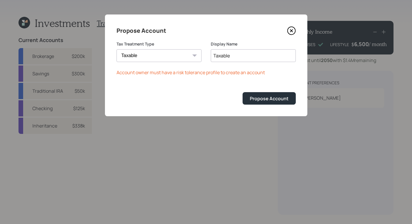
click at [265, 58] on input "Taxable" at bounding box center [253, 55] width 85 height 13
click at [288, 28] on icon at bounding box center [291, 30] width 9 height 9
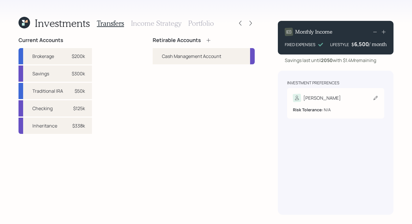
click at [336, 101] on div "[PERSON_NAME]" at bounding box center [336, 98] width 86 height 8
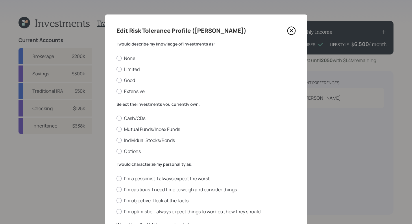
click at [113, 71] on div "Edit Risk Tolerance Profile ([PERSON_NAME]) I would describe my knowledge of in…" at bounding box center [206, 211] width 203 height 395
click at [117, 70] on div at bounding box center [119, 69] width 5 height 5
click at [116, 69] on input "Limited" at bounding box center [116, 69] width 0 height 0
radio input "true"
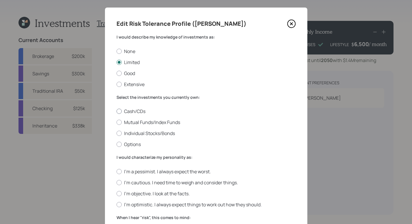
scroll to position [10, 0]
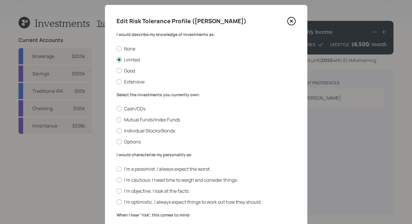
click at [117, 123] on div "Cash/CDs Mutual Funds/Index Funds Individual Stocks/Bonds Options" at bounding box center [206, 124] width 179 height 39
click at [118, 121] on div at bounding box center [119, 119] width 5 height 5
click at [117, 120] on input "Mutual Funds/Index Funds" at bounding box center [116, 119] width 0 height 0
radio input "true"
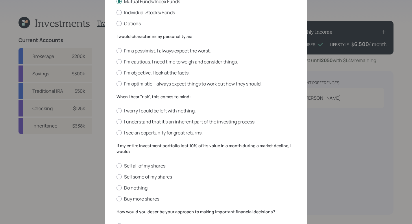
scroll to position [128, 0]
click at [117, 58] on label "I'm cautious. I need time to weigh and consider things." at bounding box center [206, 61] width 179 height 6
click at [117, 61] on input "I'm cautious. I need time to weigh and consider things." at bounding box center [116, 61] width 0 height 0
radio input "true"
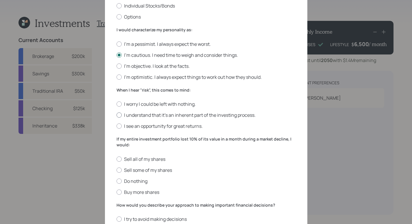
scroll to position [140, 0]
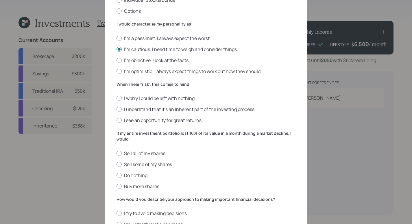
click at [120, 112] on div "I worry I could be left with nothing. I understand that it’s an inherent part o…" at bounding box center [206, 109] width 179 height 28
click at [122, 114] on div "I worry I could be left with nothing. I understand that it’s an inherent part o…" at bounding box center [206, 109] width 179 height 28
click at [113, 106] on div "Edit Risk Tolerance Profile ([PERSON_NAME]) I would describe my knowledge of in…" at bounding box center [206, 71] width 203 height 395
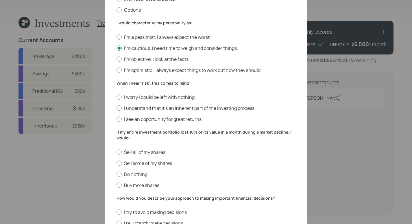
click at [117, 107] on div at bounding box center [119, 107] width 5 height 5
click at [116, 108] on input "I understand that it’s an inherent part of the investing process." at bounding box center [116, 108] width 0 height 0
radio input "true"
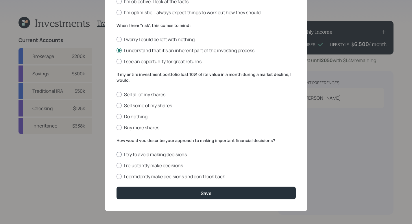
scroll to position [200, 0]
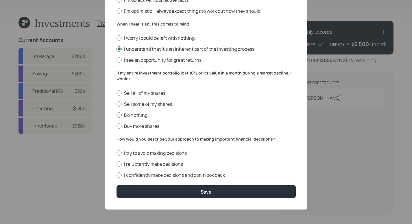
click at [124, 114] on label "Do nothing" at bounding box center [206, 115] width 179 height 6
click at [117, 115] on input "Do nothing" at bounding box center [116, 115] width 0 height 0
radio input "true"
click at [117, 175] on div at bounding box center [119, 174] width 5 height 5
click at [116, 175] on input "I confidently make decisions and don’t look back" at bounding box center [116, 175] width 0 height 0
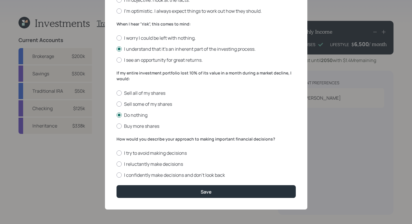
radio input "true"
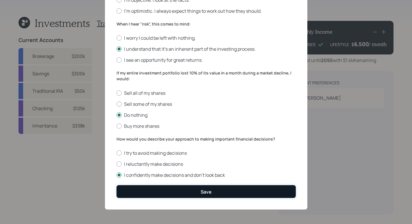
click at [209, 191] on div "Save" at bounding box center [206, 191] width 11 height 6
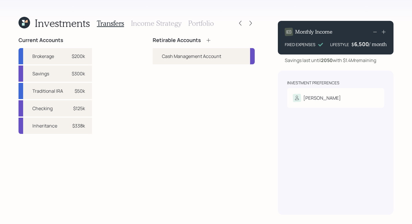
click at [208, 41] on icon at bounding box center [209, 40] width 6 height 6
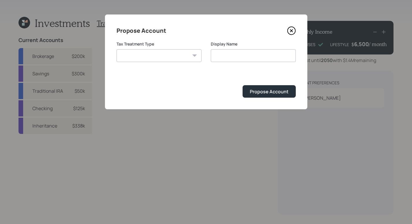
click at [150, 45] on label "Tax Treatment Type" at bounding box center [159, 44] width 85 height 6
click at [148, 49] on div "Tax Treatment Type [PERSON_NAME] Taxable Traditional" at bounding box center [159, 51] width 85 height 21
click at [151, 56] on select "[PERSON_NAME] Taxable Traditional" at bounding box center [159, 55] width 85 height 13
select select "taxable"
click at [117, 49] on select "[PERSON_NAME] Taxable Traditional" at bounding box center [159, 55] width 85 height 13
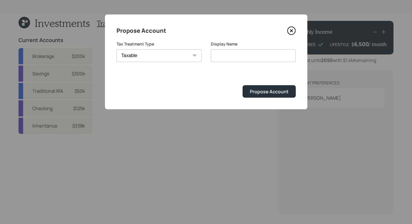
type input "Taxable"
click at [261, 86] on button "Propose Account" at bounding box center [269, 91] width 53 height 12
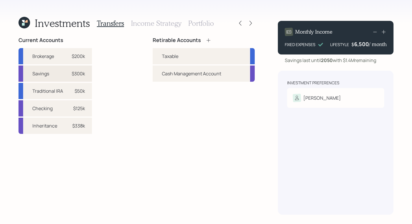
click at [86, 75] on div "Savings $300k" at bounding box center [55, 73] width 73 height 16
click at [171, 56] on div "Taxable" at bounding box center [170, 56] width 16 height 7
select select "338e369d-2bfd-4b91-b926-5b232be6794f"
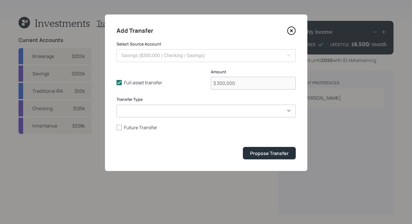
click at [152, 114] on select "ACAT Transfer Non ACAT Transfer Capitalize Rollover Rollover Deposit" at bounding box center [206, 110] width 179 height 13
select select "deposit"
click at [117, 104] on select "ACAT Transfer Non ACAT Transfer Capitalize Rollover Rollover Deposit" at bounding box center [206, 110] width 179 height 13
click at [251, 152] on div "Propose Transfer" at bounding box center [269, 153] width 38 height 6
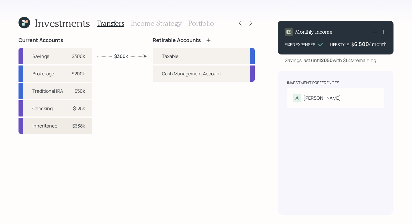
click at [51, 127] on div "Inheritance" at bounding box center [44, 125] width 25 height 7
click at [175, 58] on div "Taxable" at bounding box center [170, 56] width 16 height 7
select select "ec816897-dac2-4721-94af-e429e6ed4be7"
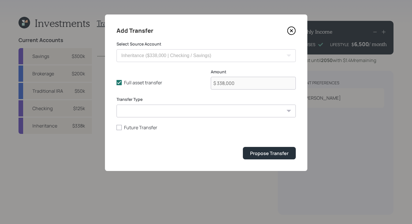
click at [203, 108] on select "ACAT Transfer Non ACAT Transfer Capitalize Rollover Rollover Deposit" at bounding box center [206, 110] width 179 height 13
select select "deposit"
click at [117, 104] on select "ACAT Transfer Non ACAT Transfer Capitalize Rollover Rollover Deposit" at bounding box center [206, 110] width 179 height 13
click at [261, 157] on button "Propose Transfer" at bounding box center [269, 153] width 53 height 12
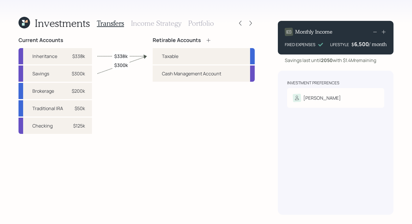
click at [21, 23] on icon at bounding box center [25, 23] width 12 height 12
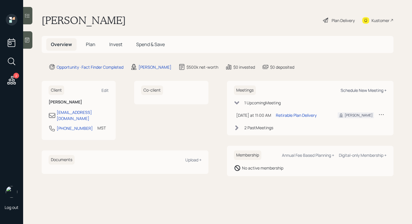
click at [354, 91] on div "Schedule New Meeting +" at bounding box center [364, 89] width 46 height 5
select select "b1d8ea90-abcc-42aa-86cc-4f33a132aacc"
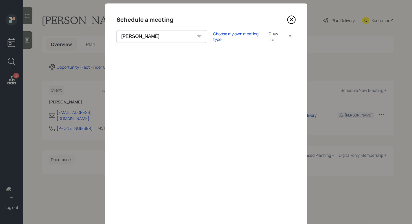
scroll to position [1, 0]
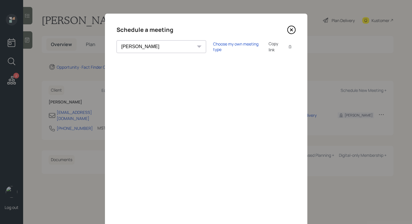
click at [291, 31] on icon at bounding box center [291, 29] width 9 height 9
